Goal: Find specific page/section: Find specific page/section

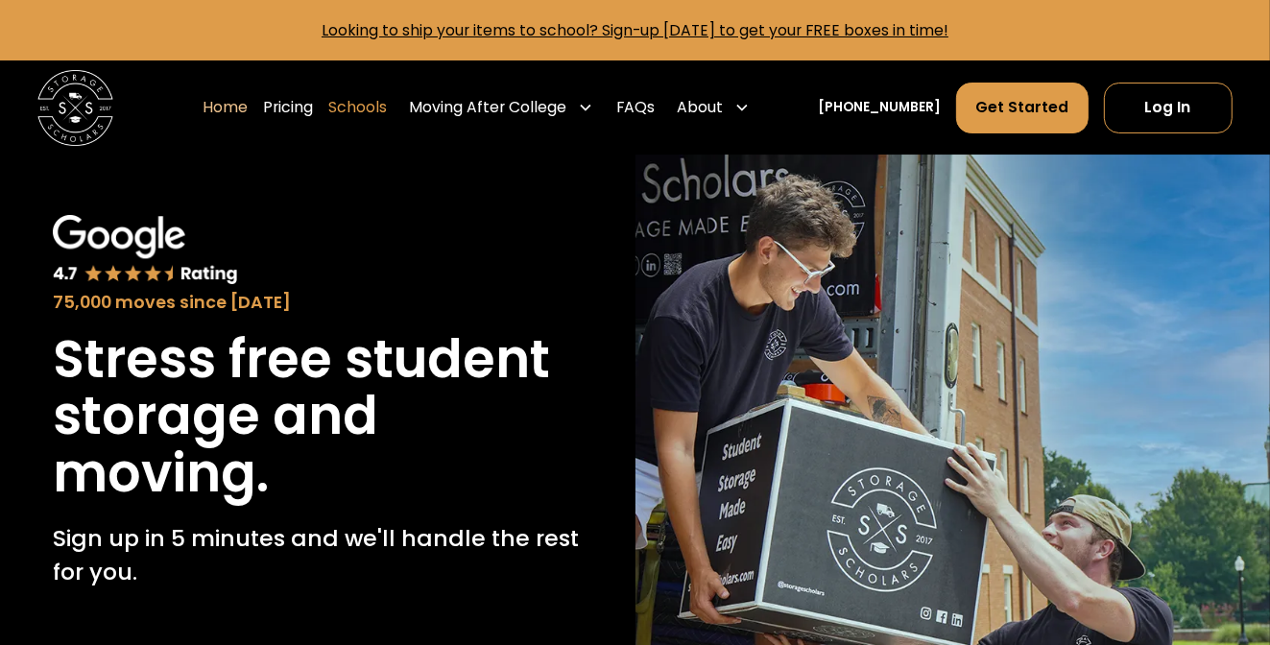
click at [375, 114] on link "Schools" at bounding box center [357, 108] width 59 height 53
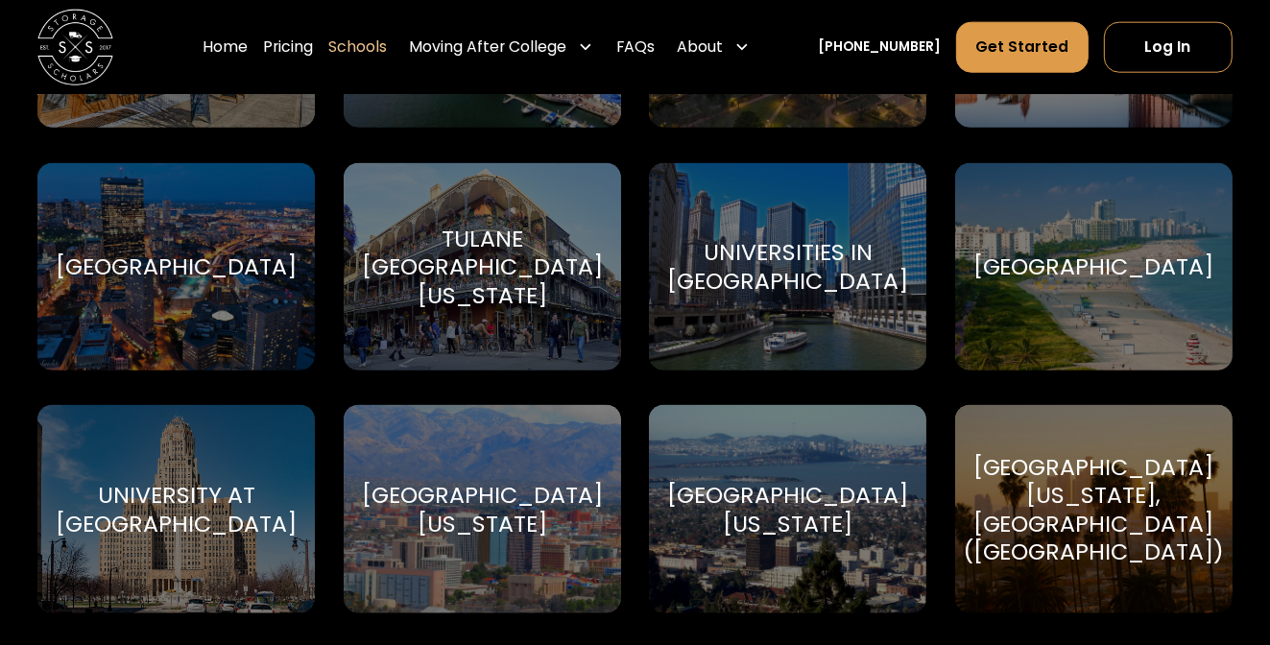
scroll to position [8355, 0]
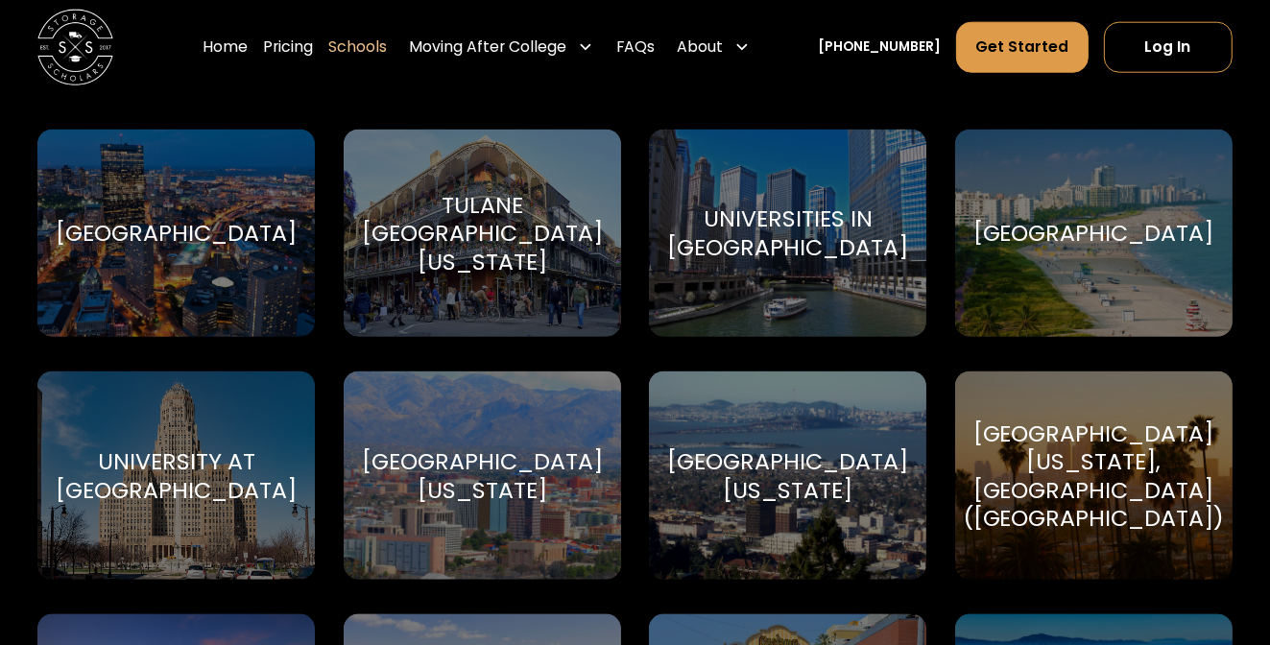
click at [810, 248] on div "Universities in [GEOGRAPHIC_DATA]" at bounding box center [787, 233] width 241 height 57
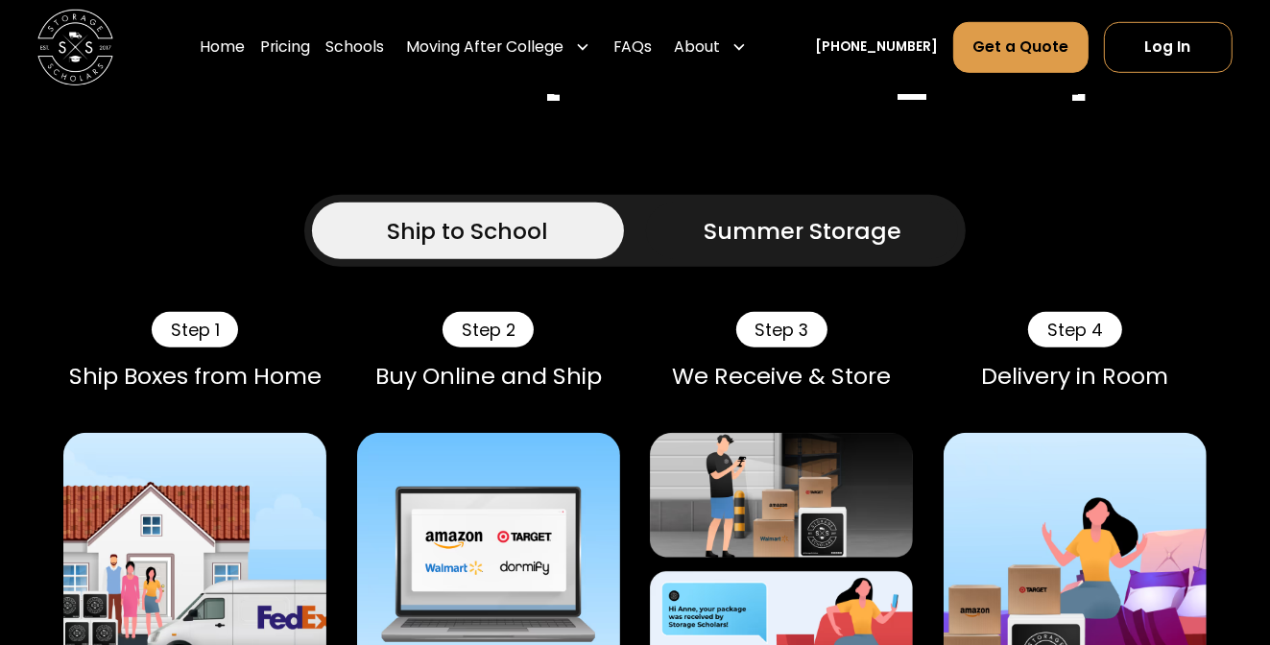
scroll to position [1152, 0]
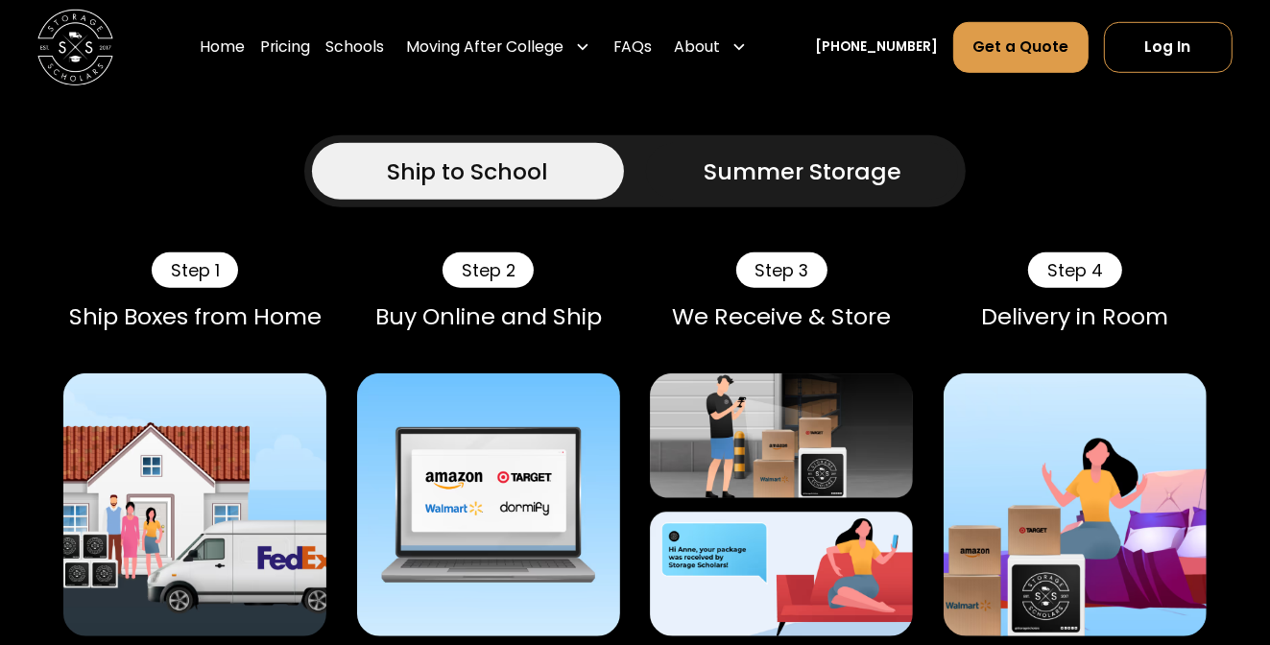
click at [482, 177] on div "Ship to School" at bounding box center [467, 172] width 161 height 34
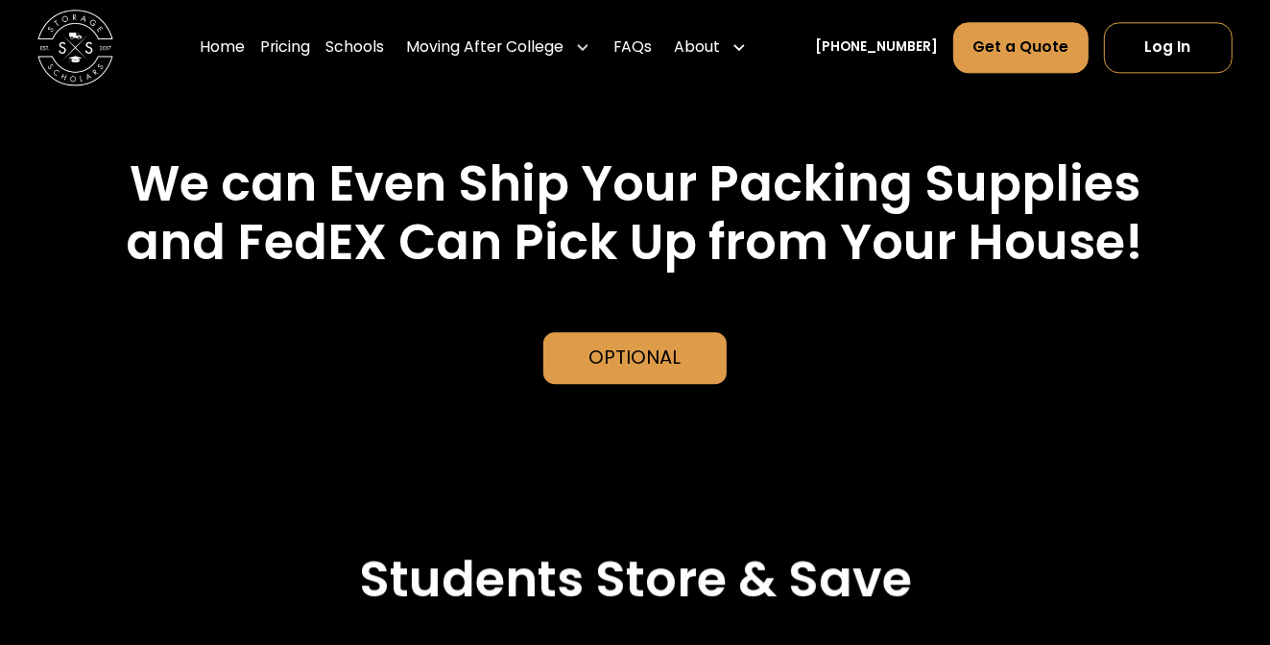
scroll to position [4033, 0]
